Goal: Navigation & Orientation: Go to known website

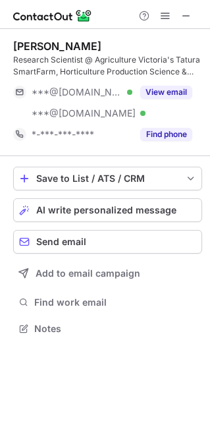
scroll to position [319, 210]
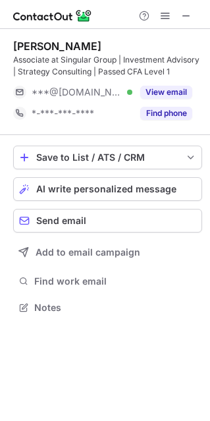
scroll to position [298, 210]
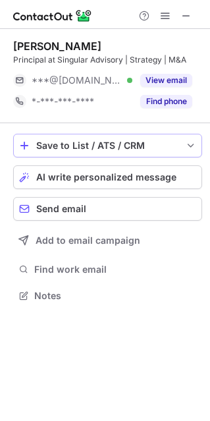
scroll to position [286, 210]
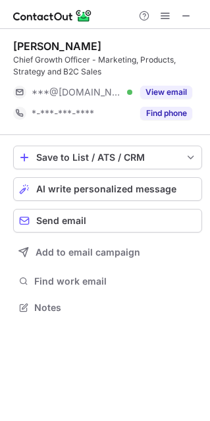
scroll to position [298, 210]
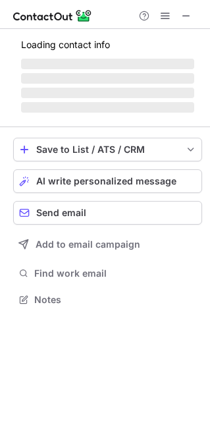
scroll to position [298, 210]
